Goal: Information Seeking & Learning: Learn about a topic

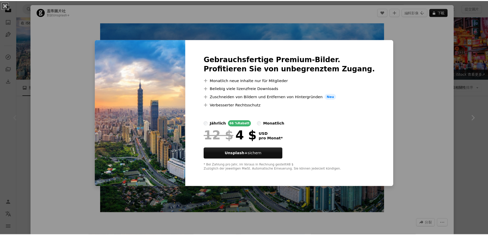
scroll to position [124, 0]
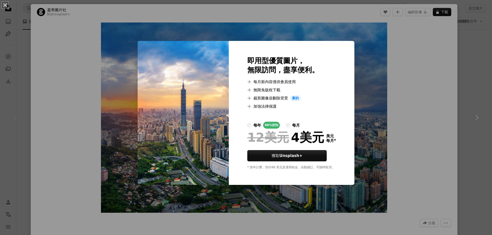
click at [484, 134] on div "An X shape 即用型優質圖片， 無限訪問，盡享便利。 A plus sign 每月新內容僅供會員使用 A plus sign 無限免版稅下載 A pl…" at bounding box center [246, 117] width 492 height 235
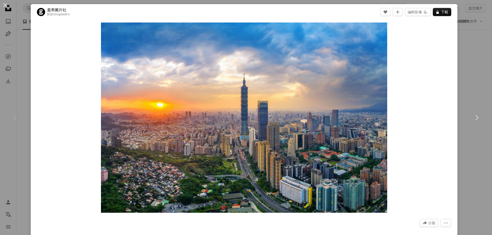
click at [477, 70] on div "An X shape Chevron left Chevron right 蓋蒂圖片社 對於 Unsplash+ A heart A plus sign 編輯…" at bounding box center [246, 117] width 492 height 235
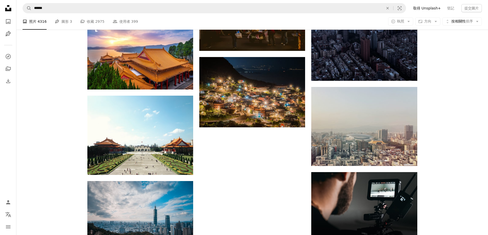
scroll to position [2013, 0]
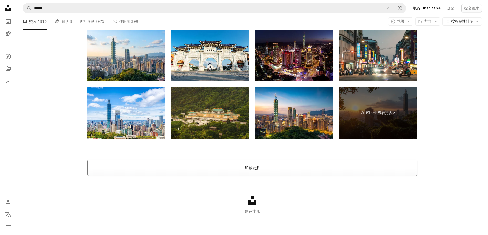
click at [381, 174] on button "加載更多" at bounding box center [252, 168] width 330 height 16
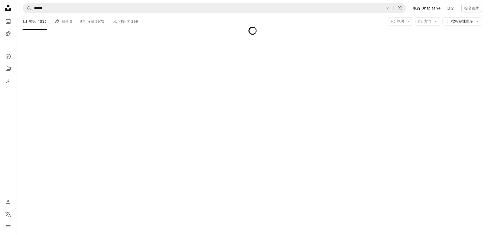
click at [381, 174] on div at bounding box center [251, 129] width 471 height 211
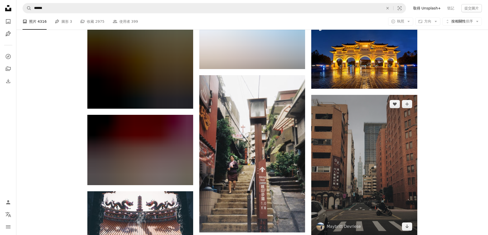
scroll to position [2553, 0]
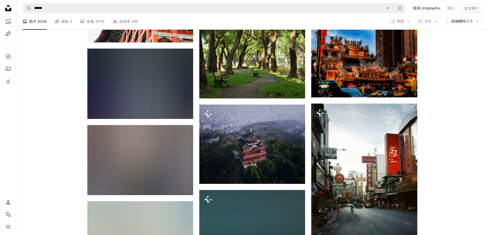
drag, startPoint x: 443, startPoint y: 158, endPoint x: 456, endPoint y: 196, distance: 41.0
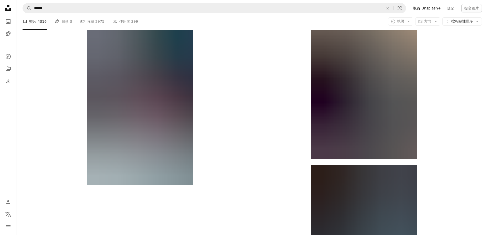
scroll to position [3645, 0]
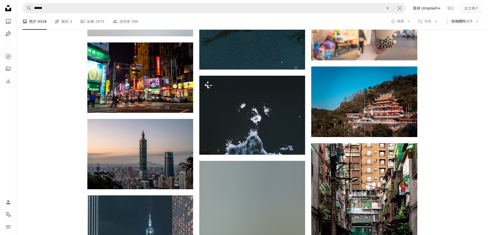
drag, startPoint x: 468, startPoint y: 173, endPoint x: 473, endPoint y: 205, distance: 32.3
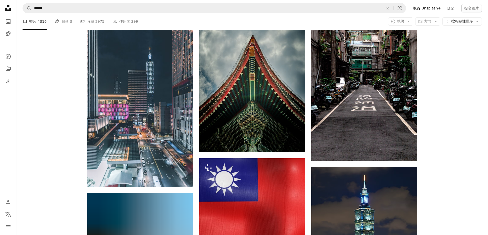
scroll to position [3707, 0]
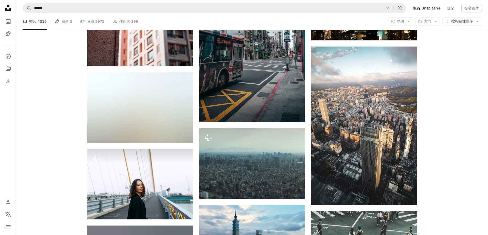
drag, startPoint x: 469, startPoint y: 138, endPoint x: 471, endPoint y: 174, distance: 35.7
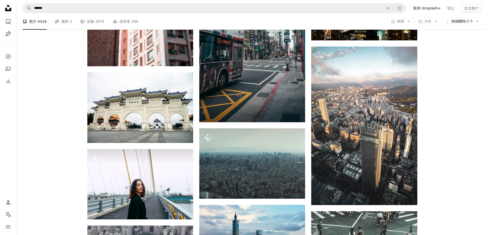
scroll to position [3909, 0]
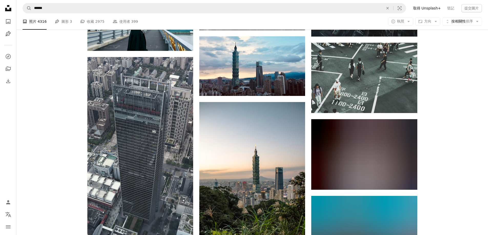
drag, startPoint x: 466, startPoint y: 151, endPoint x: 469, endPoint y: 181, distance: 29.9
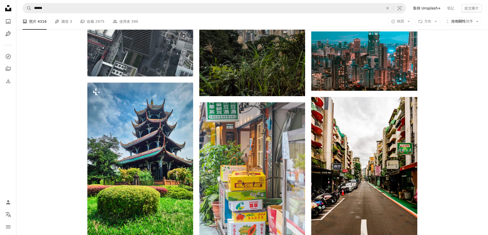
scroll to position [4278, 0]
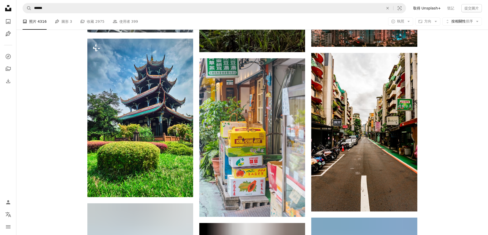
drag, startPoint x: 464, startPoint y: 170, endPoint x: 459, endPoint y: 197, distance: 27.6
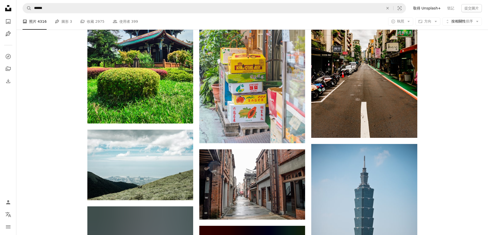
drag, startPoint x: 458, startPoint y: 172, endPoint x: 457, endPoint y: 194, distance: 22.8
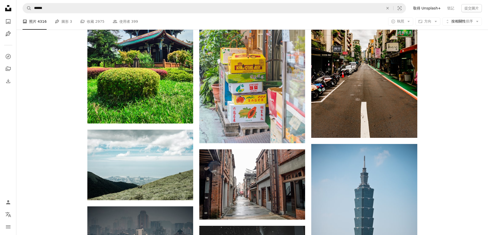
scroll to position [4359, 0]
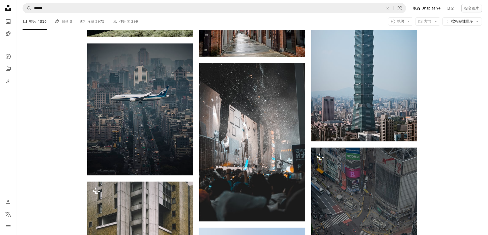
drag, startPoint x: 446, startPoint y: 134, endPoint x: 450, endPoint y: 163, distance: 29.2
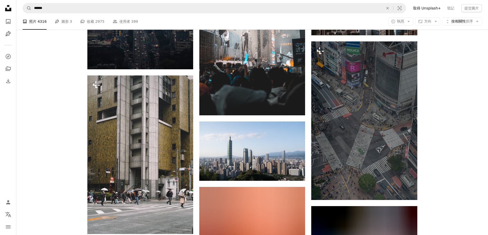
drag, startPoint x: 452, startPoint y: 151, endPoint x: 452, endPoint y: 195, distance: 44.0
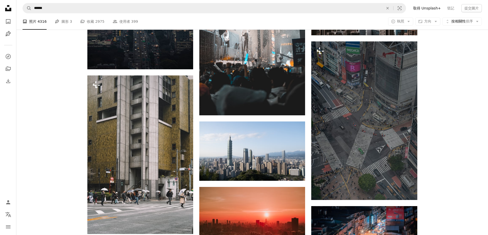
scroll to position [4697, 0]
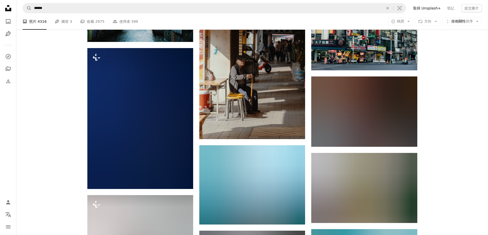
drag, startPoint x: 466, startPoint y: 169, endPoint x: 467, endPoint y: 196, distance: 27.7
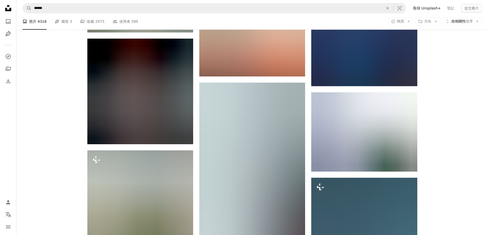
drag, startPoint x: 471, startPoint y: 183, endPoint x: 470, endPoint y: 222, distance: 38.9
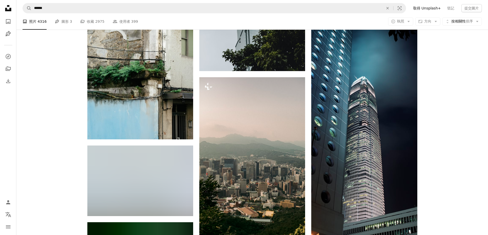
scroll to position [5407, 0]
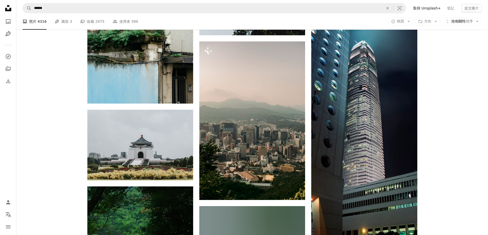
drag, startPoint x: 451, startPoint y: 103, endPoint x: 448, endPoint y: 139, distance: 35.2
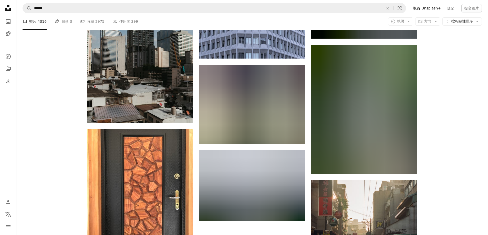
drag, startPoint x: 458, startPoint y: 123, endPoint x: 454, endPoint y: 174, distance: 50.8
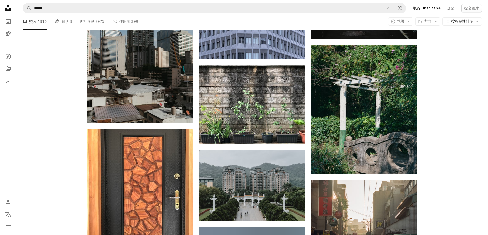
scroll to position [6225, 0]
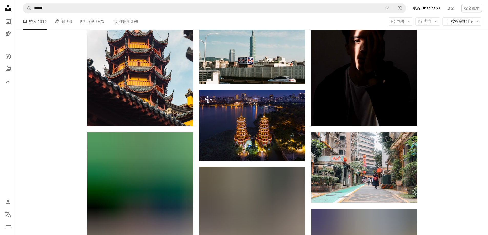
drag, startPoint x: 455, startPoint y: 144, endPoint x: 454, endPoint y: 175, distance: 31.0
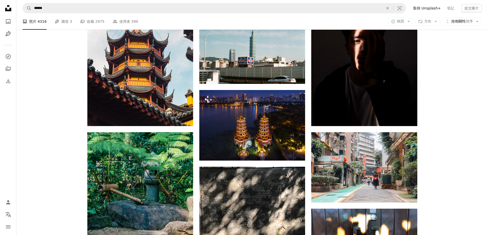
scroll to position [6421, 0]
